Goal: Transaction & Acquisition: Download file/media

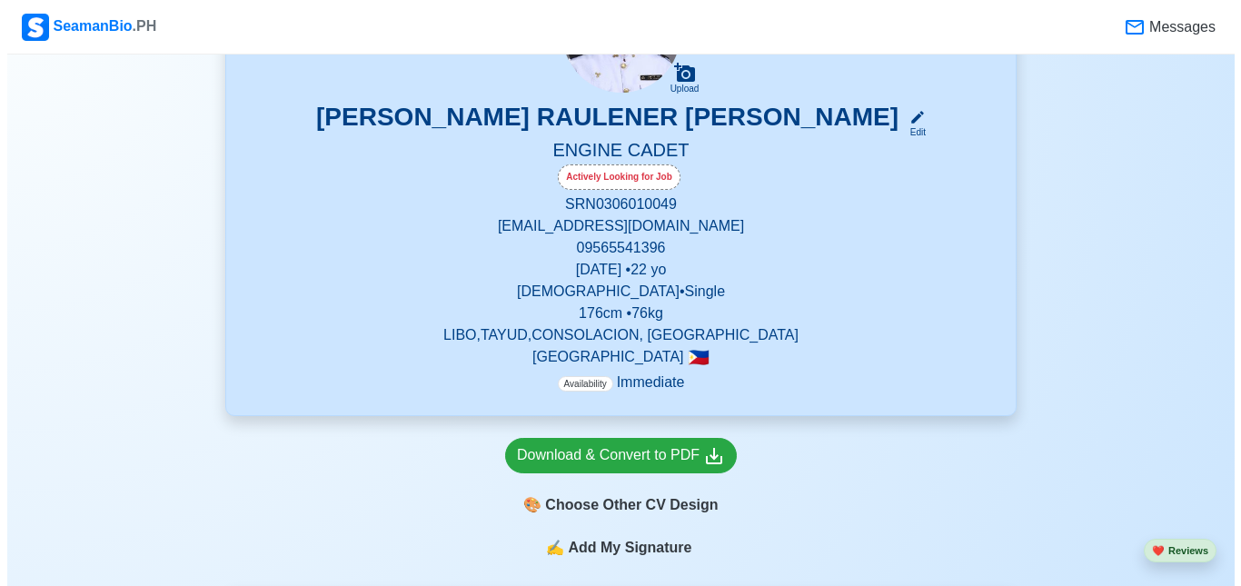
scroll to position [454, 0]
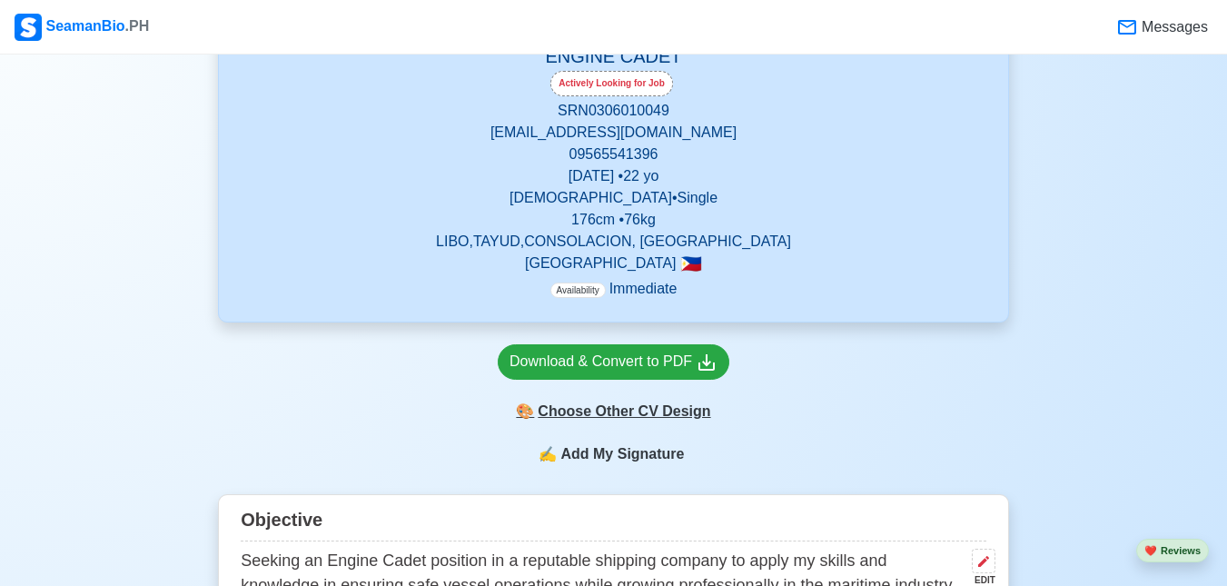
click at [647, 415] on div "🎨 Choose Other CV Design" at bounding box center [614, 411] width 232 height 35
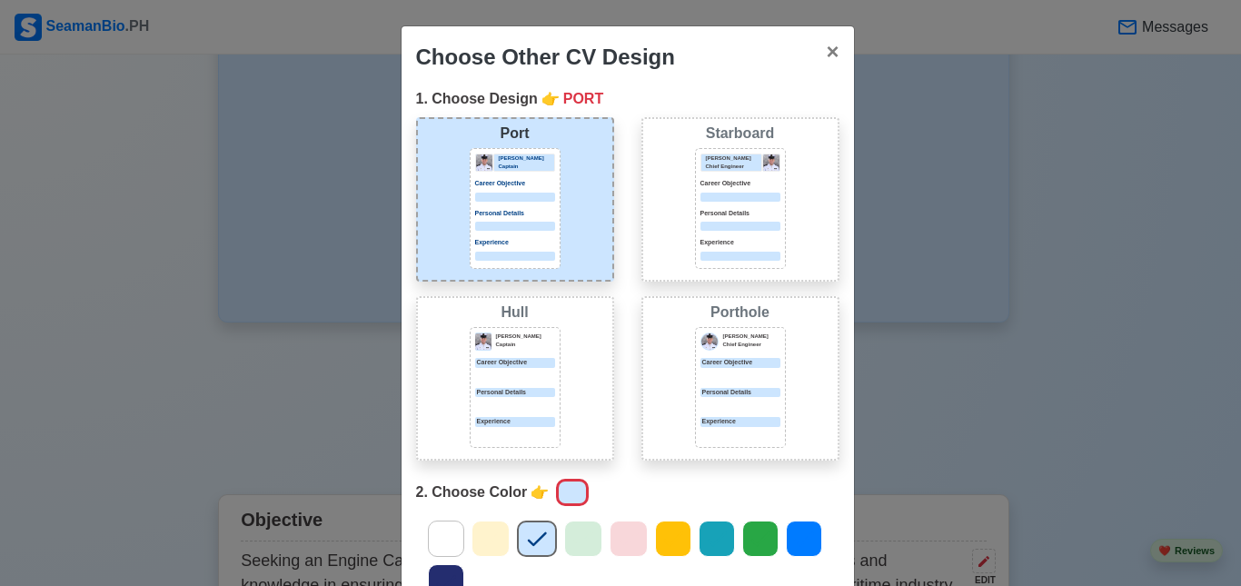
click at [750, 212] on p "Personal Details" at bounding box center [740, 214] width 80 height 10
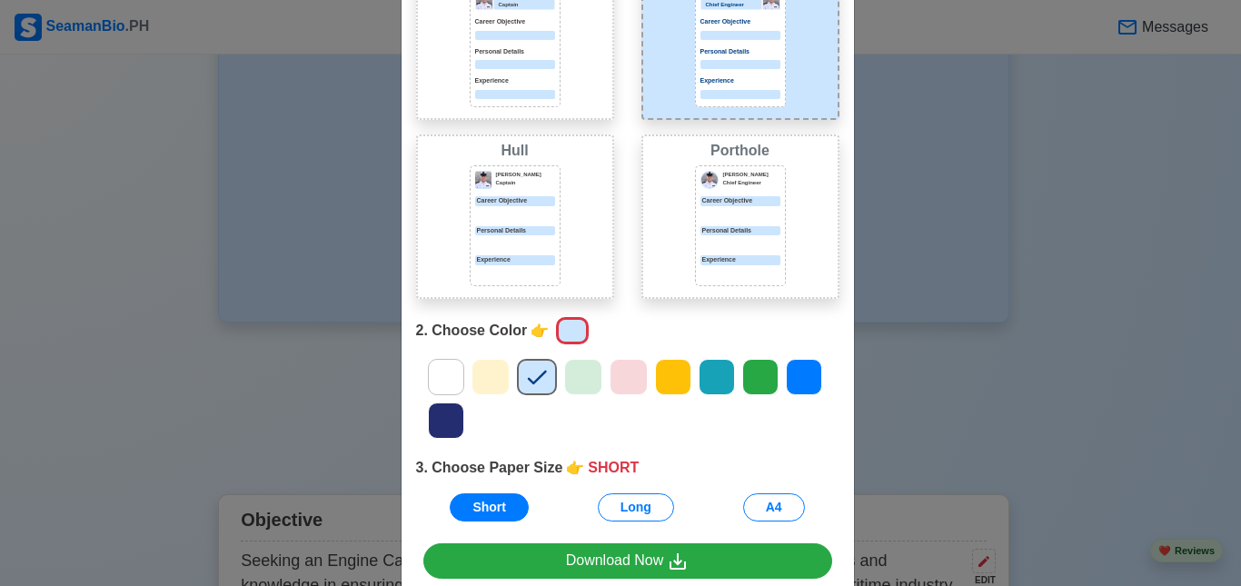
scroll to position [253, 0]
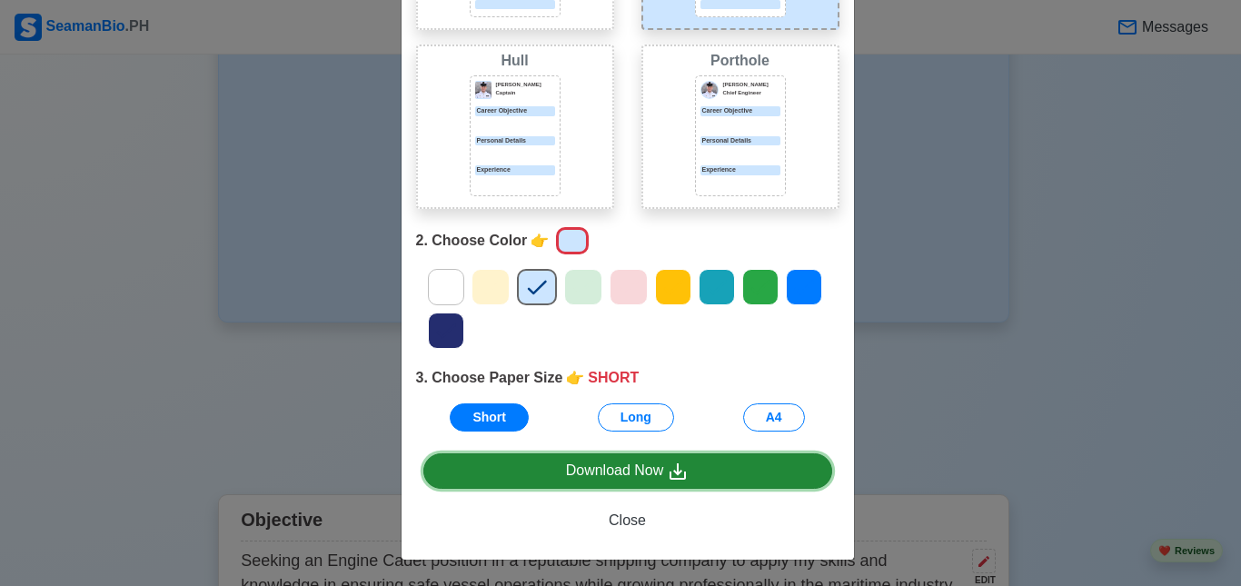
click at [632, 477] on div "Download Now" at bounding box center [628, 471] width 124 height 23
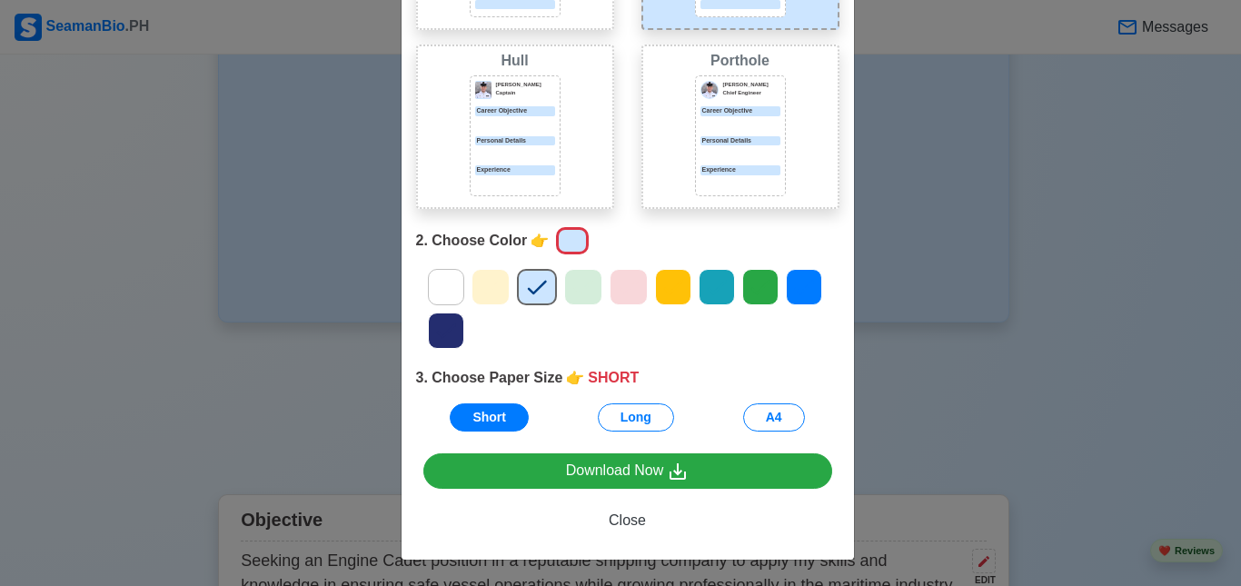
click at [926, 362] on div "Choose Other CV Design × Close 1. Choose Design 👉 STARBOARD Port [PERSON_NAME] …" at bounding box center [620, 293] width 1241 height 586
click at [631, 419] on button "Long" at bounding box center [636, 417] width 76 height 28
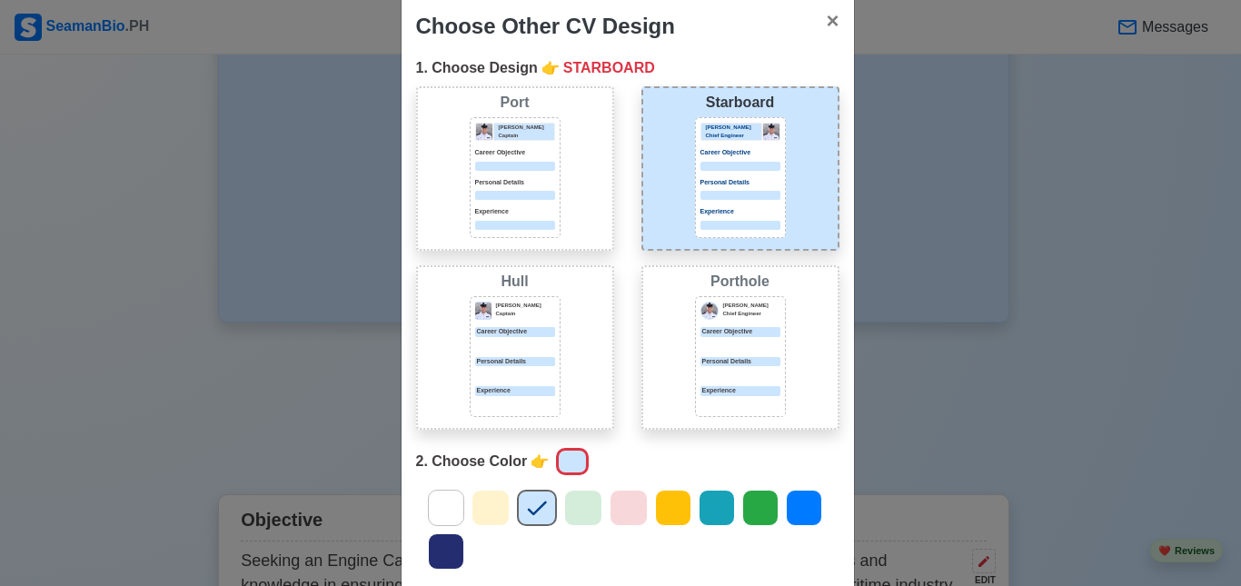
scroll to position [0, 0]
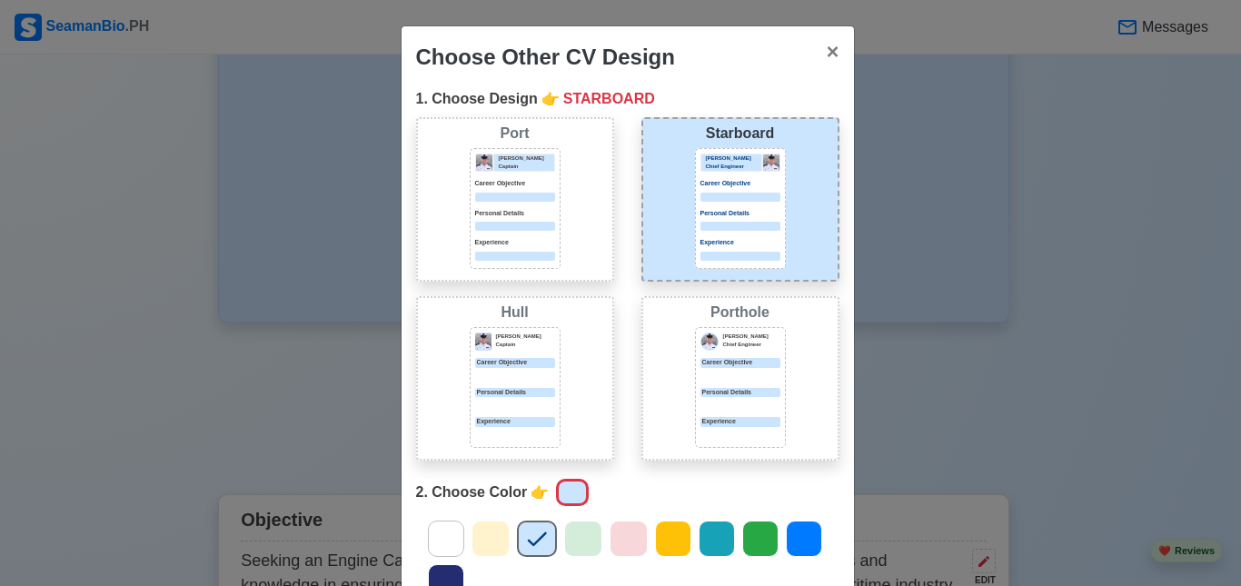
click at [565, 229] on div "Port [PERSON_NAME] Captain Career Objective Personal Details Experience" at bounding box center [515, 199] width 198 height 164
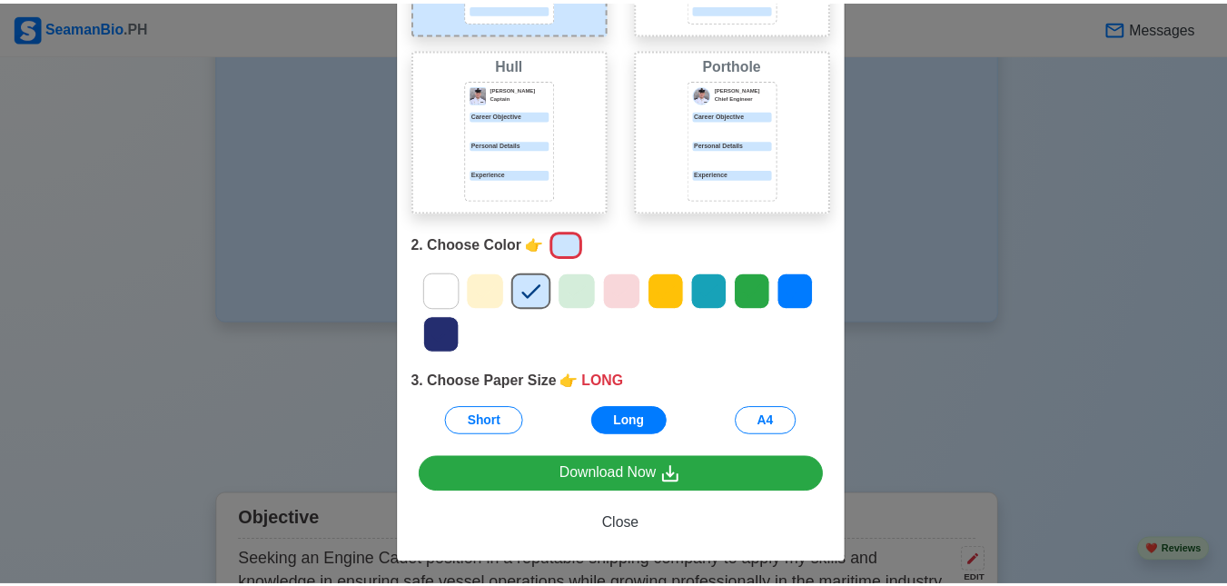
scroll to position [253, 0]
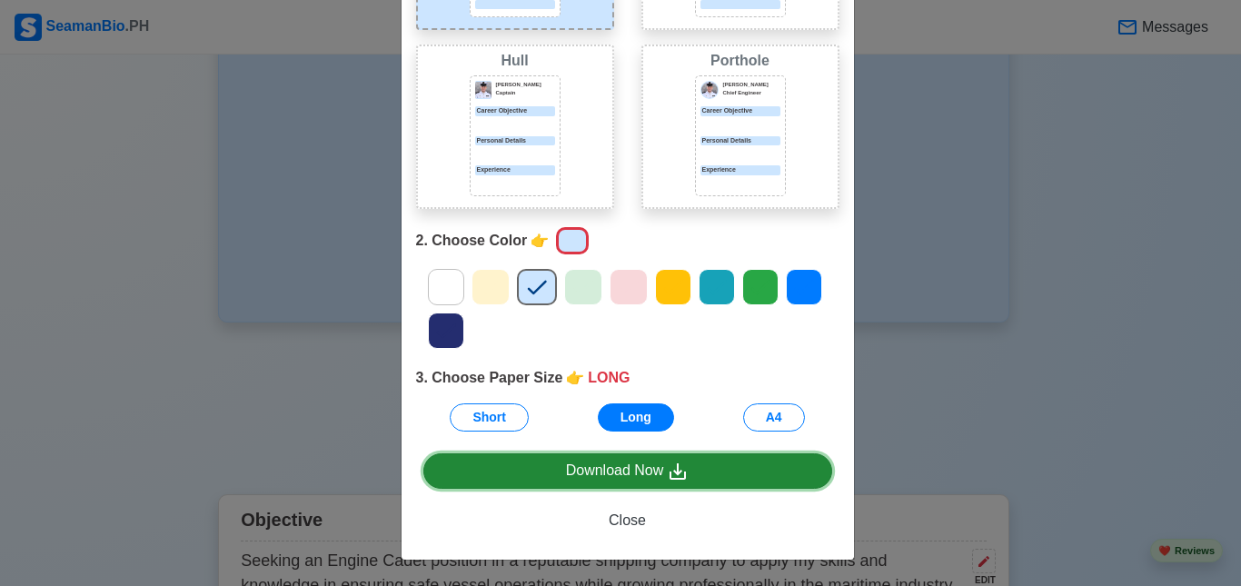
click at [688, 473] on link "Download Now" at bounding box center [627, 470] width 409 height 35
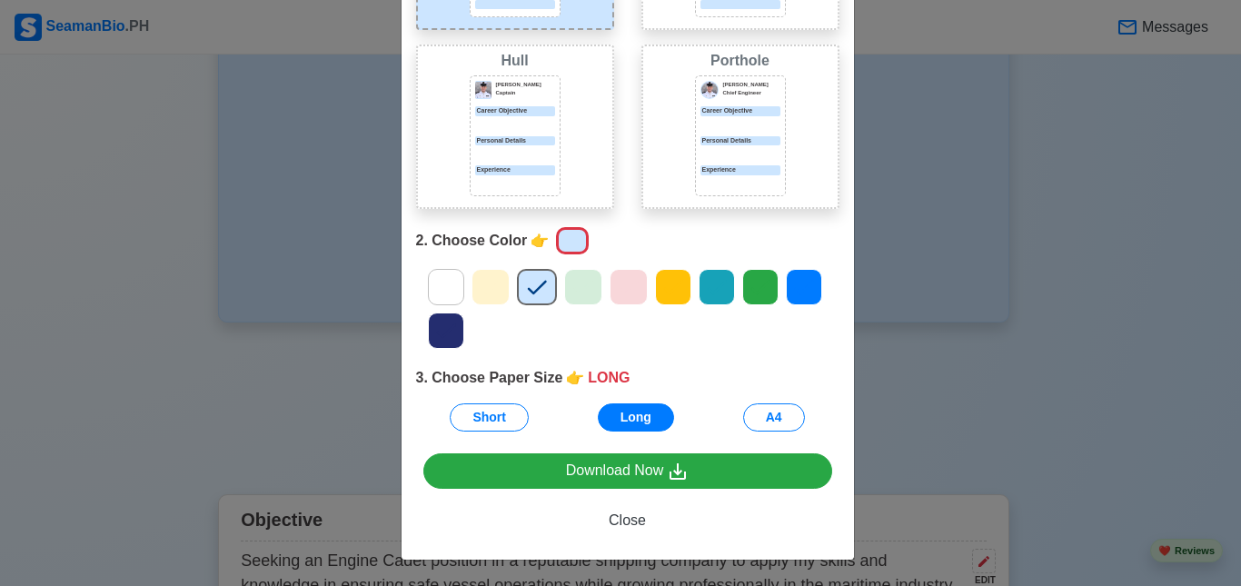
click at [882, 359] on div "Choose Other CV Design × Close 1. Choose Design 👉 PORT Port [PERSON_NAME] Capta…" at bounding box center [620, 293] width 1241 height 586
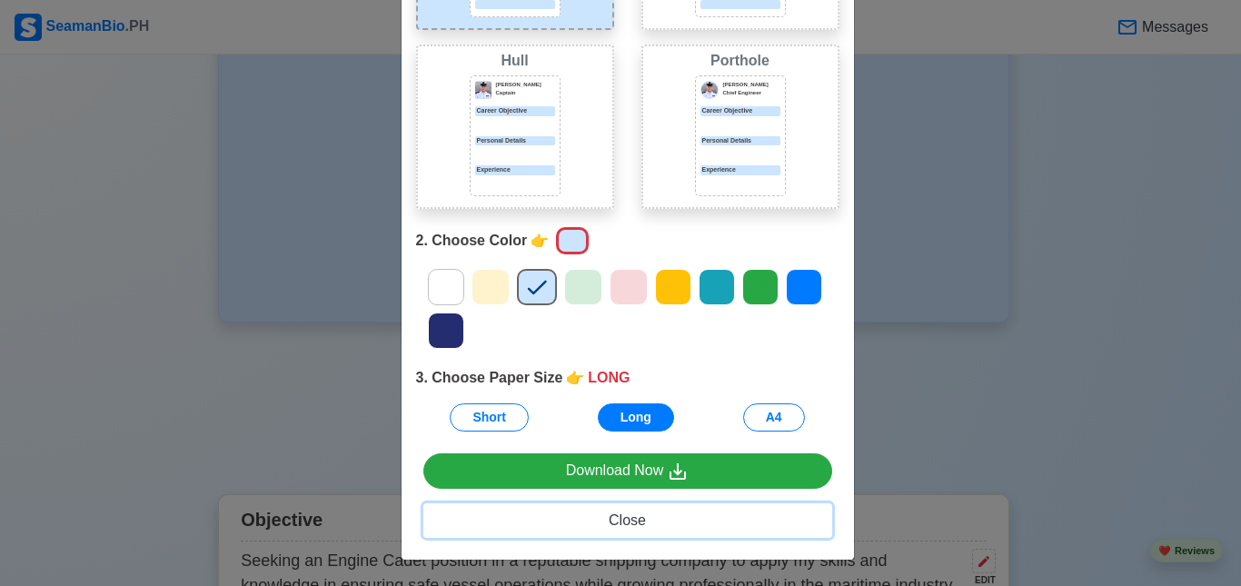
click at [613, 520] on span "Close" at bounding box center [627, 519] width 37 height 15
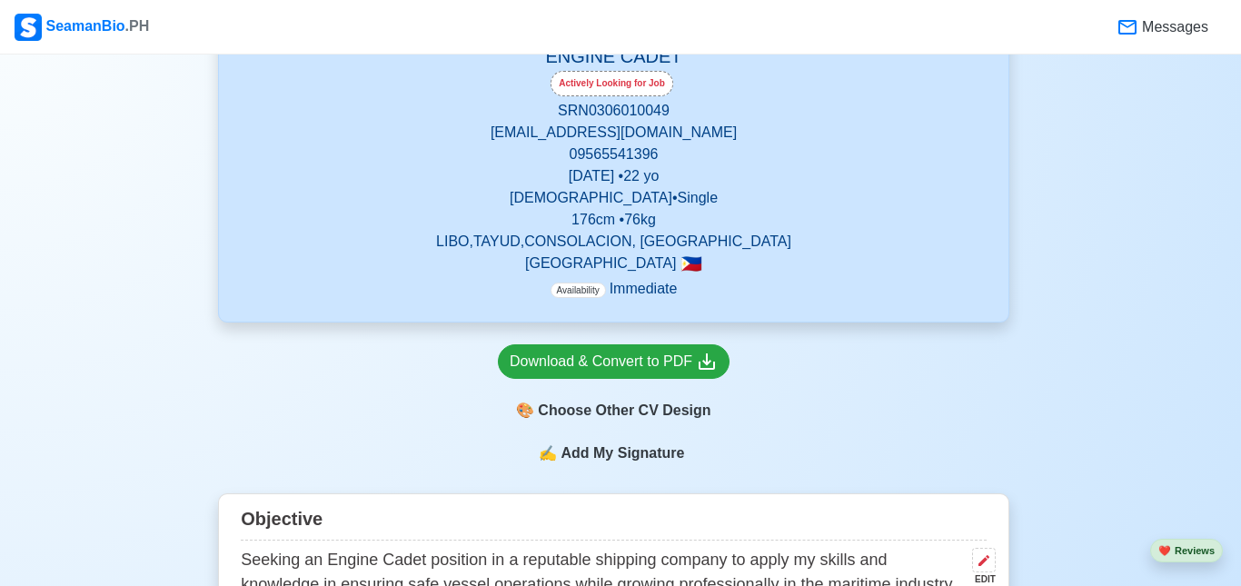
click at [612, 482] on span "Close" at bounding box center [627, 474] width 37 height 15
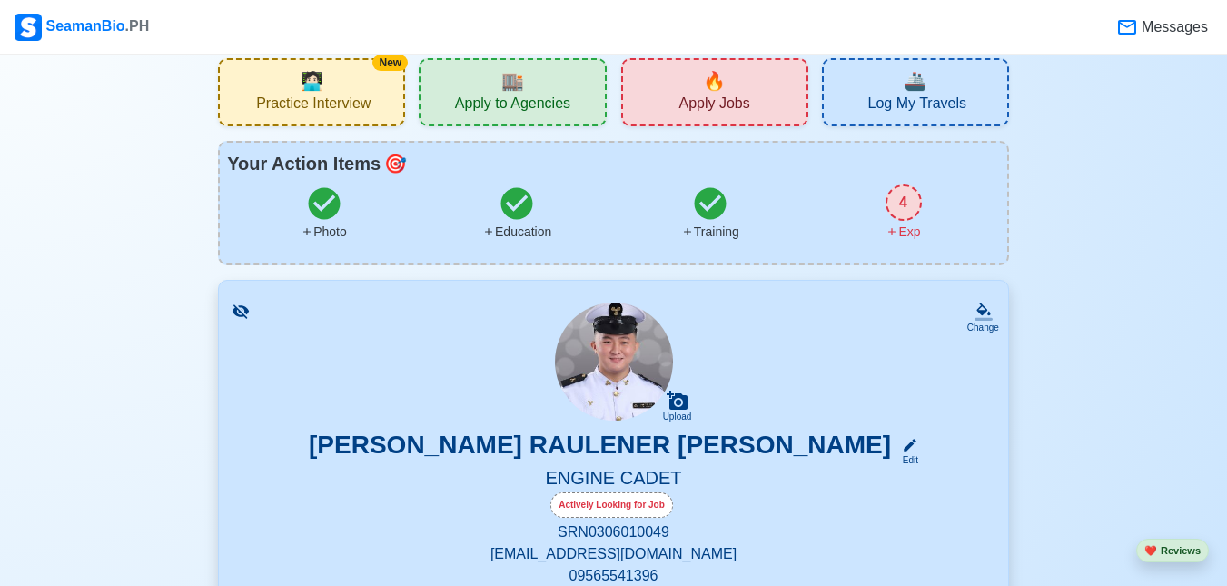
scroll to position [0, 0]
